Goal: Navigation & Orientation: Go to known website

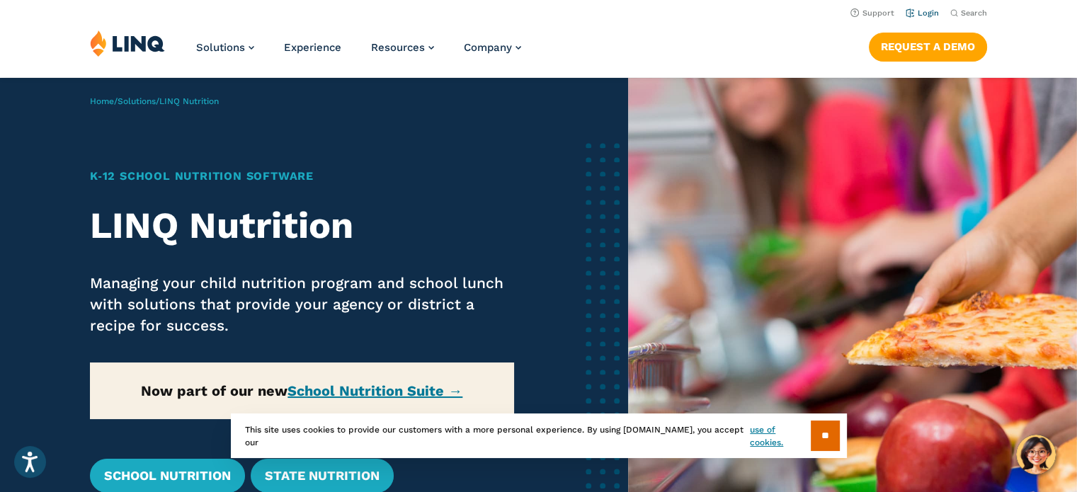
click at [926, 12] on link "Login" at bounding box center [922, 13] width 33 height 9
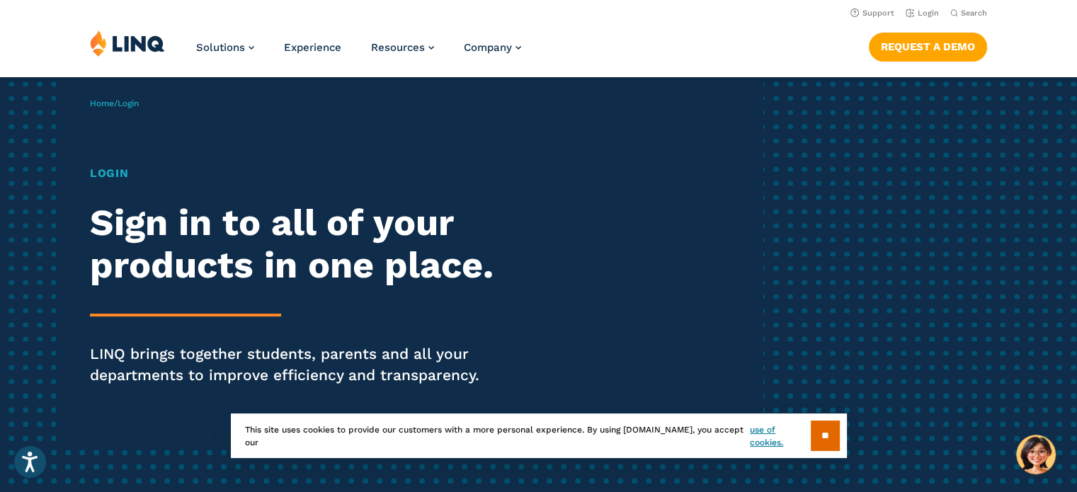
scroll to position [142, 0]
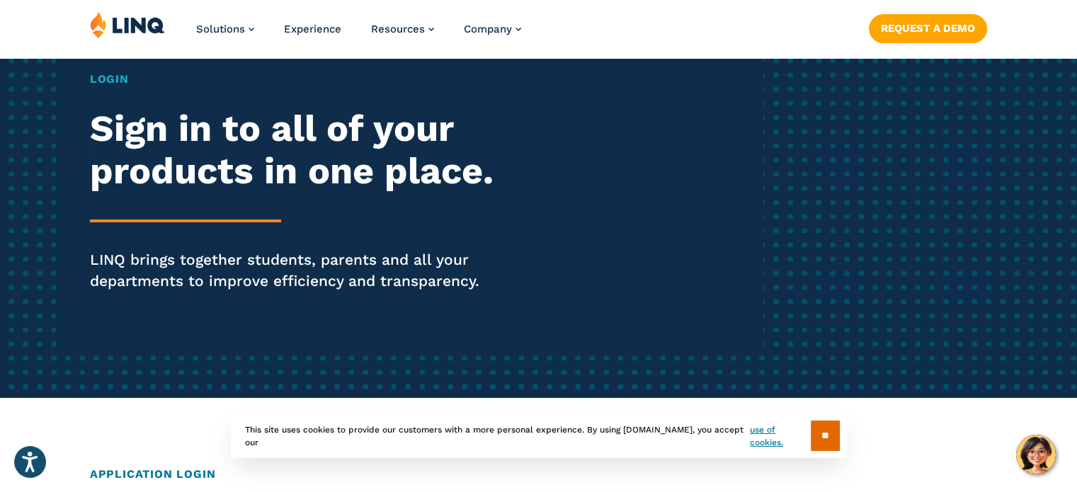
drag, startPoint x: 240, startPoint y: 125, endPoint x: 215, endPoint y: 121, distance: 25.0
click at [238, 125] on h2 "Sign in to all of your products in one place." at bounding box center [297, 150] width 415 height 85
click at [96, 79] on h1 "Login" at bounding box center [297, 79] width 415 height 17
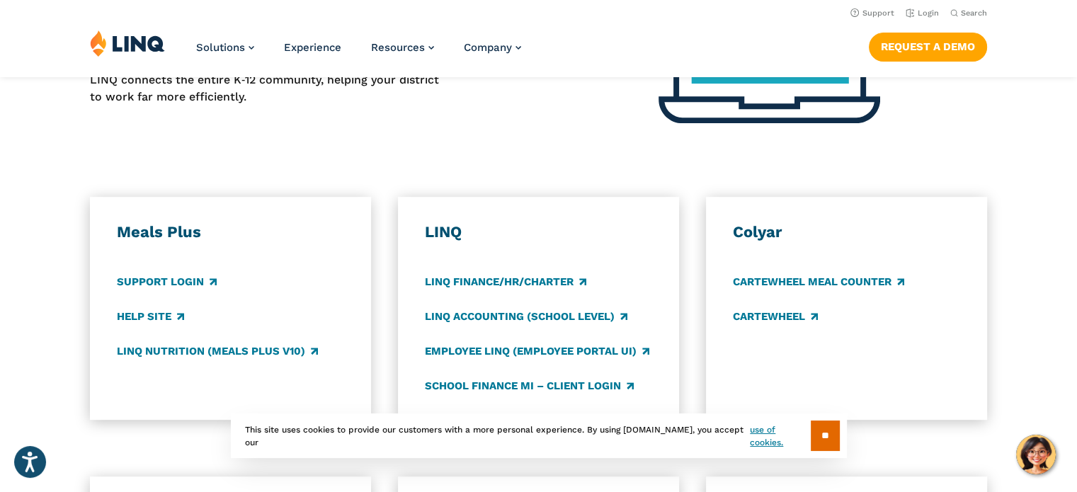
scroll to position [496, 0]
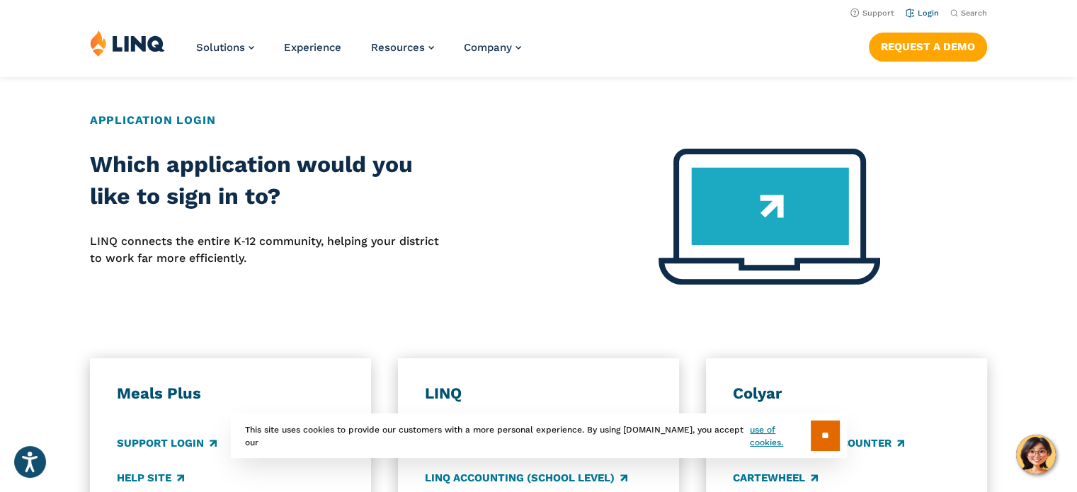
click at [920, 14] on link "Login" at bounding box center [922, 13] width 33 height 9
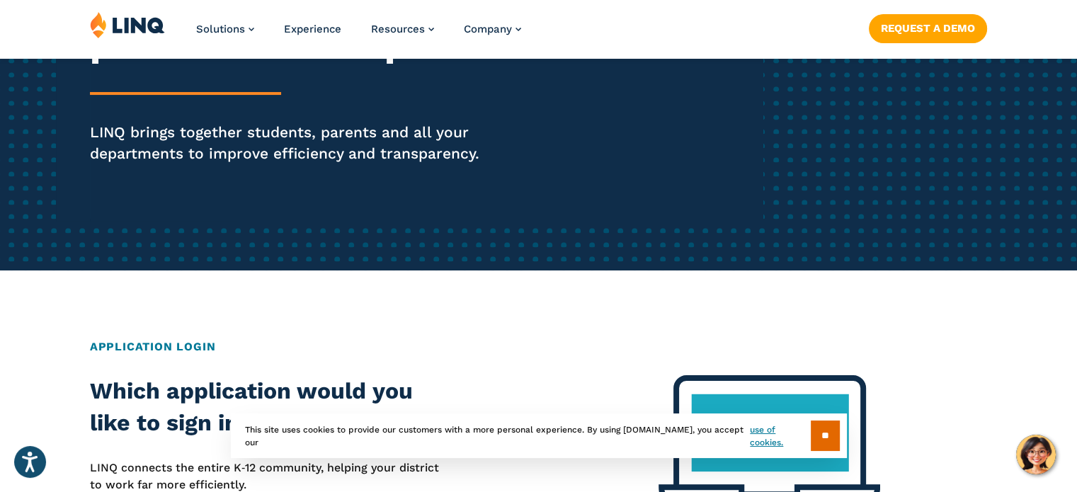
scroll to position [283, 0]
